Goal: Task Accomplishment & Management: Use online tool/utility

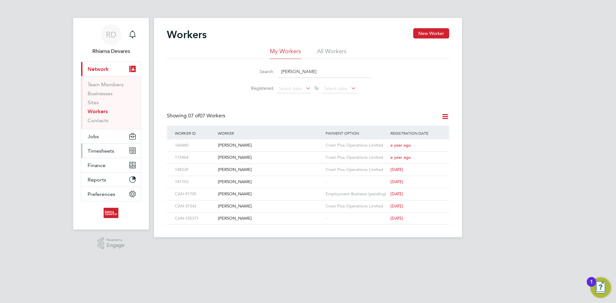
click at [102, 151] on span "Timesheets" at bounding box center [101, 151] width 27 height 6
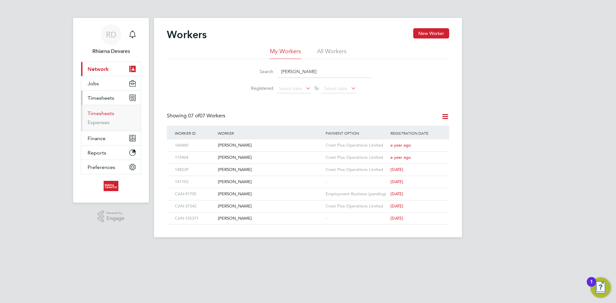
click at [98, 112] on link "Timesheets" at bounding box center [101, 113] width 27 height 6
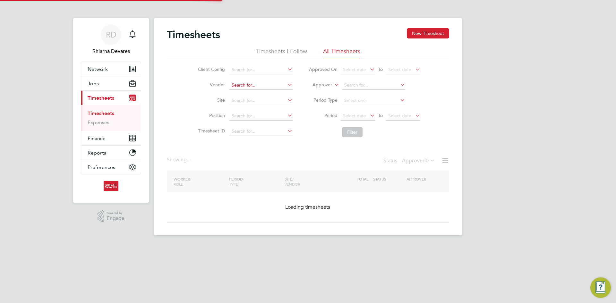
click at [256, 89] on li "Vendor" at bounding box center [244, 85] width 113 height 15
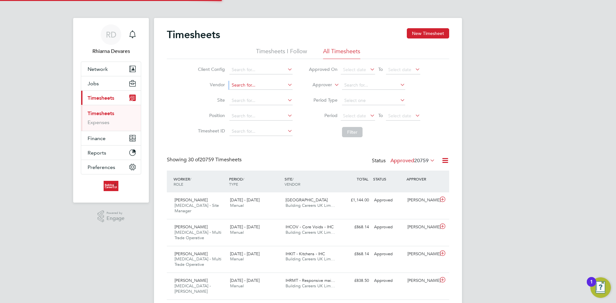
click at [253, 83] on input at bounding box center [261, 85] width 63 height 9
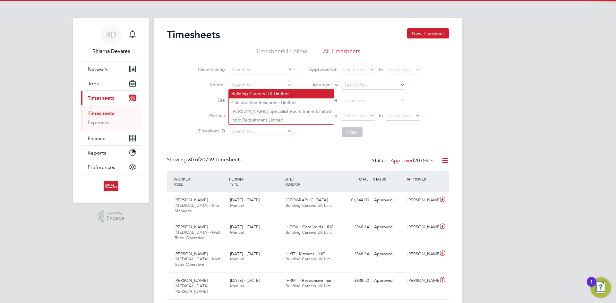
click at [252, 91] on li "Building Careers UK Limited" at bounding box center [281, 94] width 105 height 9
type input "Building Careers UK Limited"
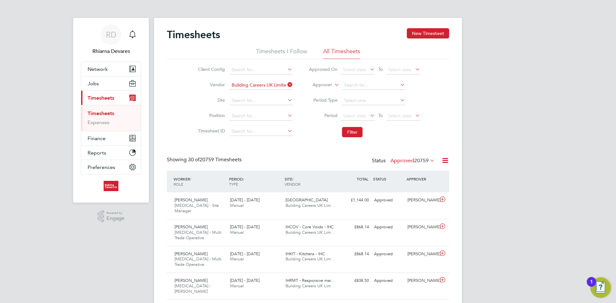
click at [318, 94] on li "Worker" at bounding box center [317, 92] width 32 height 8
click at [353, 118] on span "Select date" at bounding box center [354, 116] width 23 height 6
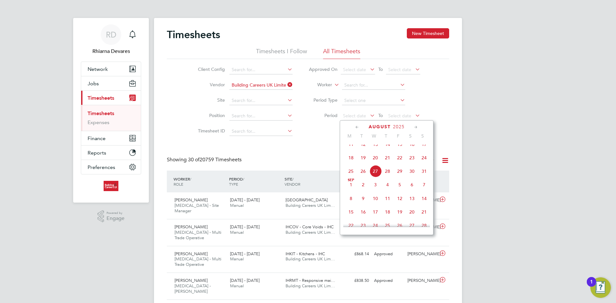
click at [352, 160] on span "18" at bounding box center [351, 158] width 12 height 12
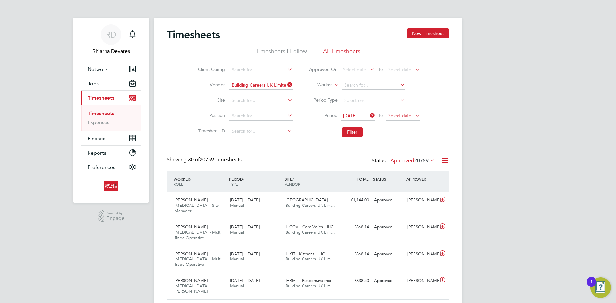
click at [399, 112] on span "Select date" at bounding box center [403, 116] width 34 height 9
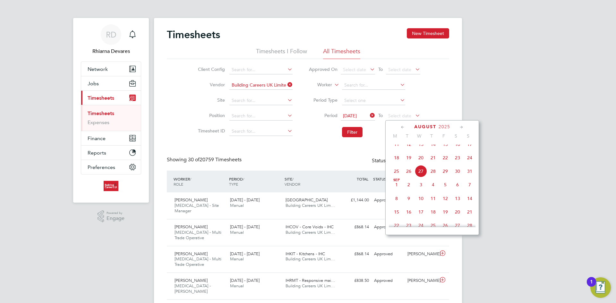
click at [472, 151] on span "17" at bounding box center [470, 144] width 12 height 12
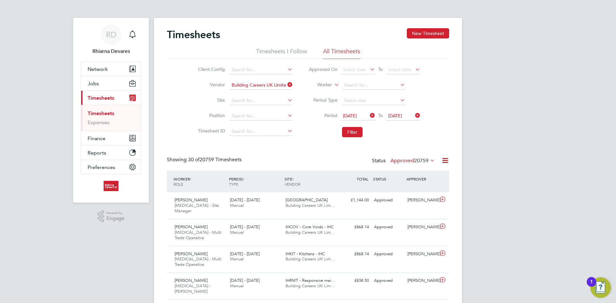
click at [401, 116] on span "[DATE]" at bounding box center [395, 116] width 14 height 6
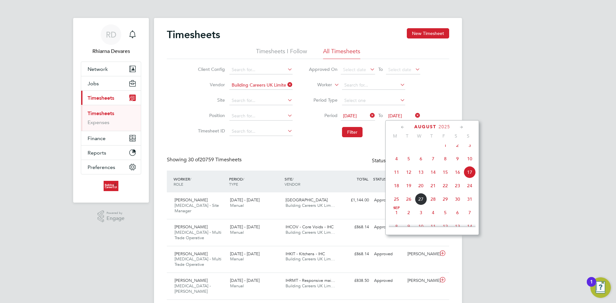
click at [471, 187] on span "24" at bounding box center [470, 186] width 12 height 12
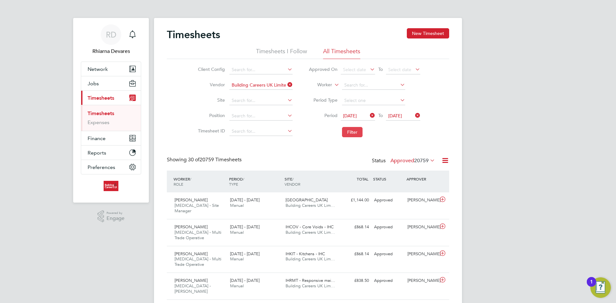
click at [352, 133] on button "Filter" at bounding box center [352, 132] width 21 height 10
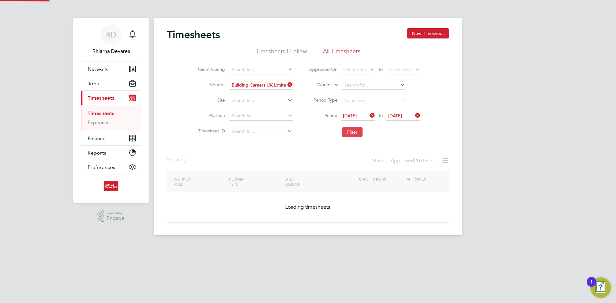
click at [352, 133] on button "Filter" at bounding box center [352, 132] width 21 height 10
click at [352, 134] on button "Filter" at bounding box center [352, 132] width 21 height 10
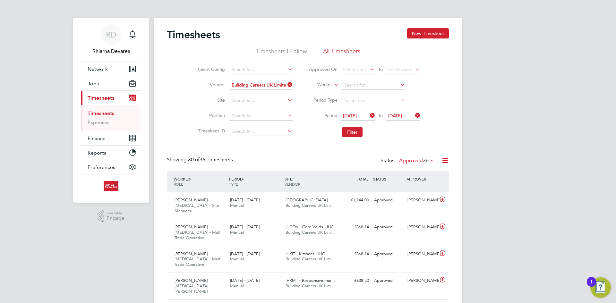
click at [446, 158] on icon at bounding box center [445, 161] width 8 height 8
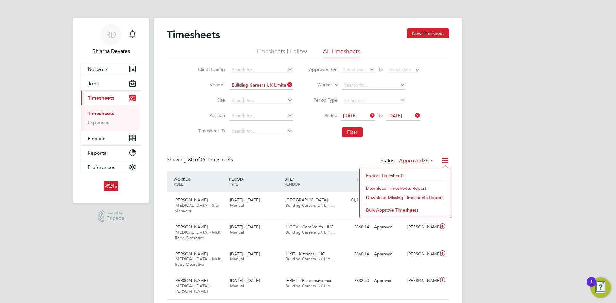
click at [376, 176] on li "Export Timesheets" at bounding box center [405, 175] width 85 height 9
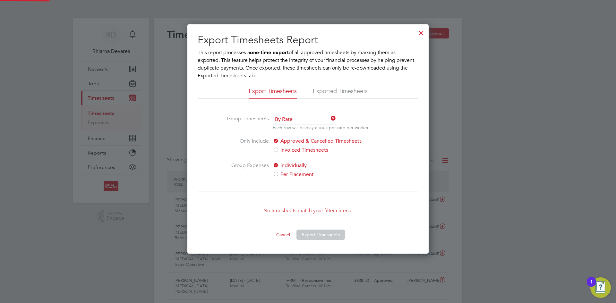
click at [284, 234] on button "Cancel" at bounding box center [283, 235] width 24 height 10
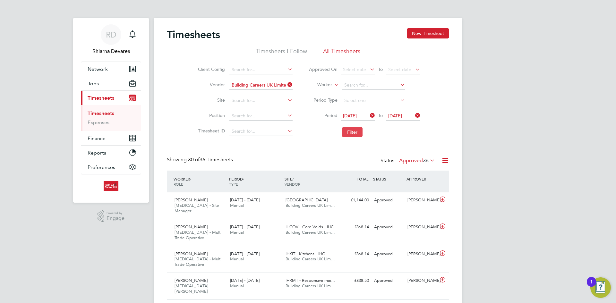
click at [351, 130] on button "Filter" at bounding box center [352, 132] width 21 height 10
